Goal: Check status: Check status

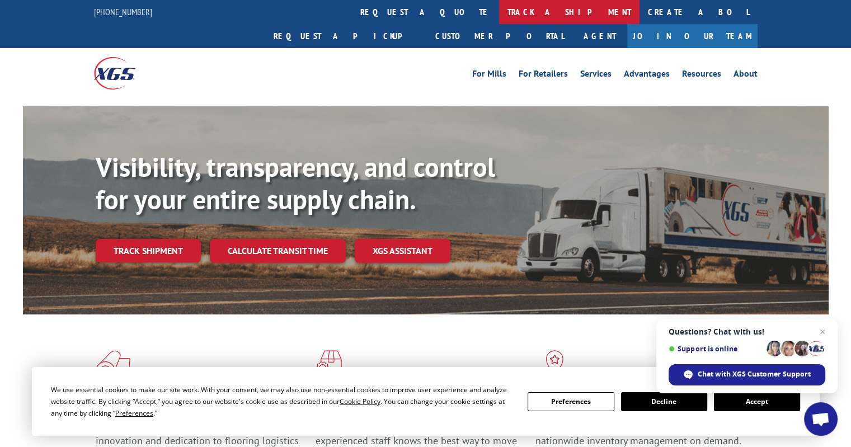
click at [499, 21] on link "track a shipment" at bounding box center [569, 12] width 140 height 24
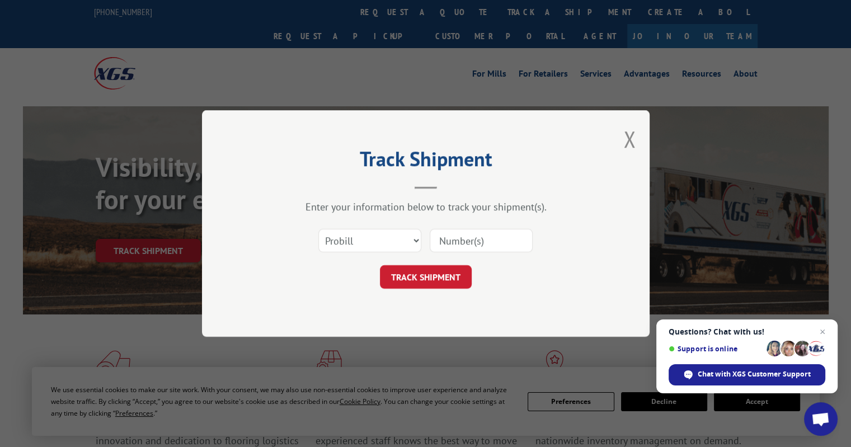
click at [451, 234] on input at bounding box center [481, 240] width 103 height 23
paste input "103579"
type input "103579"
click at [441, 267] on button "TRACK SHIPMENT" at bounding box center [426, 276] width 92 height 23
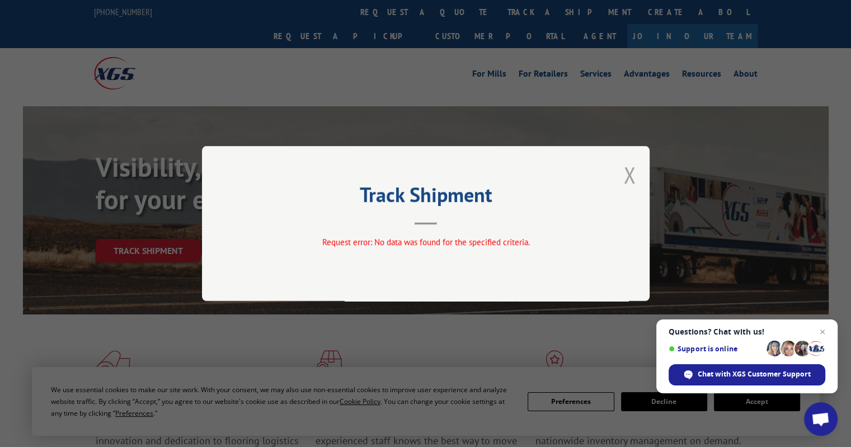
click at [625, 176] on button "Close modal" at bounding box center [629, 175] width 12 height 30
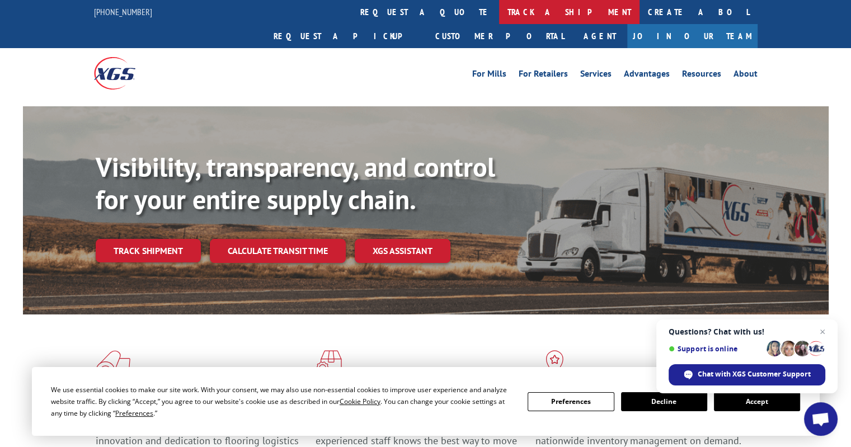
click at [499, 14] on link "track a shipment" at bounding box center [569, 12] width 140 height 24
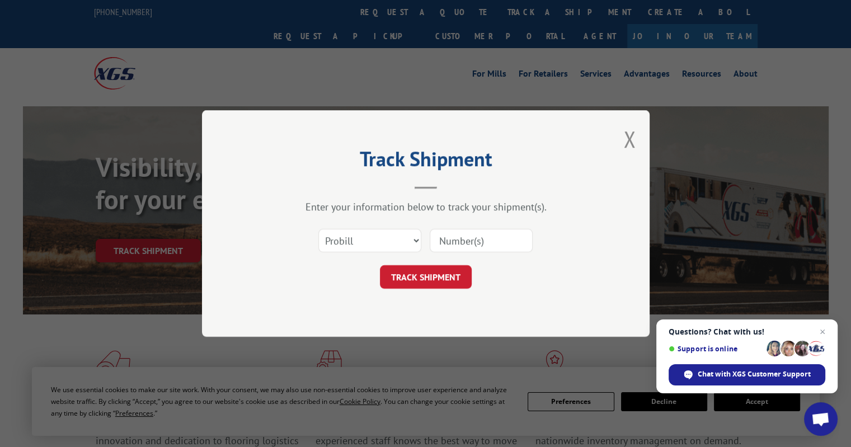
click at [468, 228] on div at bounding box center [481, 241] width 103 height 26
click at [467, 251] on input at bounding box center [481, 240] width 103 height 23
paste input "182723734"
type input "182723734"
click at [423, 276] on button "TRACK SHIPMENT" at bounding box center [426, 276] width 92 height 23
